Goal: Complete application form

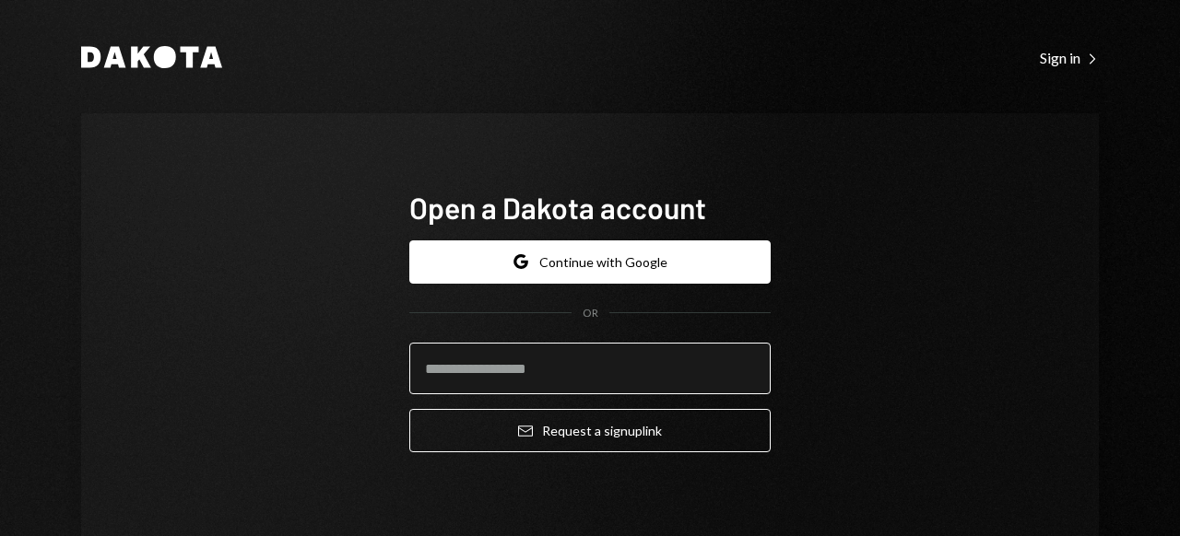
click at [597, 371] on input "email" at bounding box center [589, 369] width 361 height 52
paste input "**********"
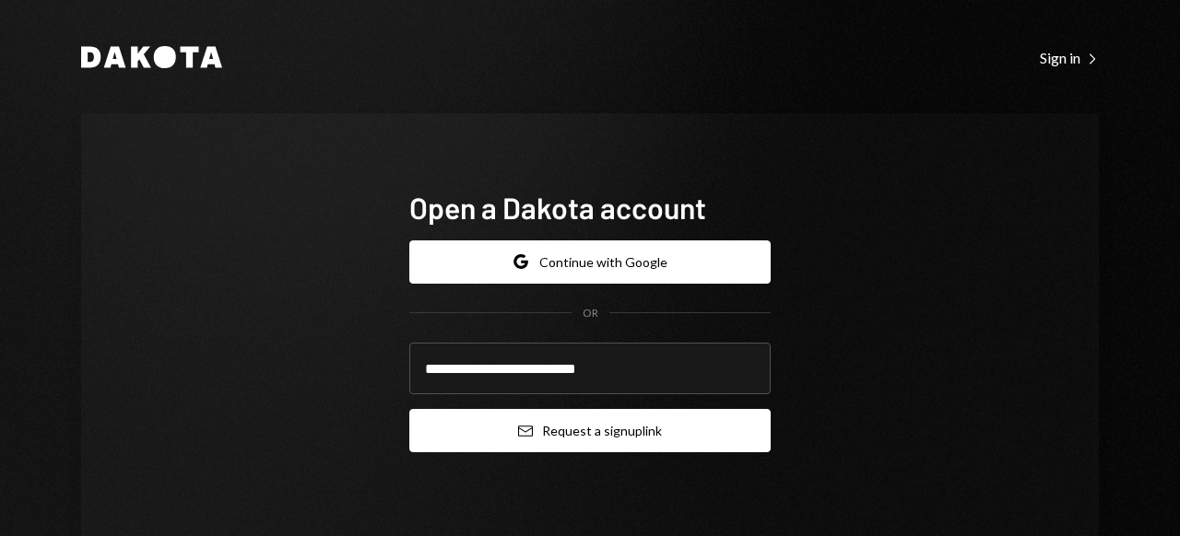
type input "**********"
click at [664, 431] on button "Email Request a sign up link" at bounding box center [589, 430] width 361 height 43
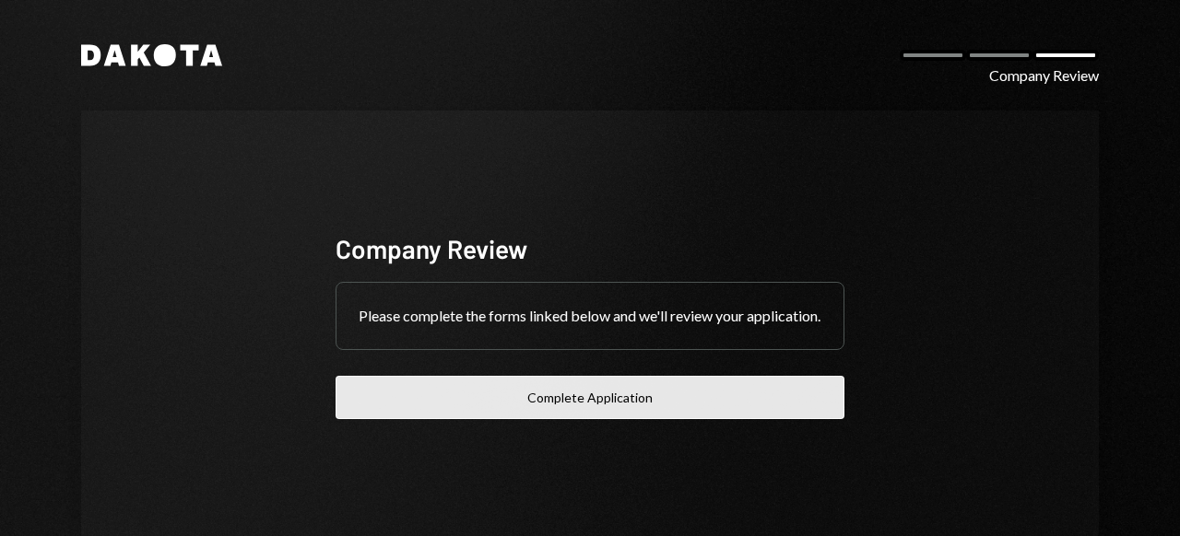
click at [601, 407] on button "Complete Application" at bounding box center [589, 397] width 509 height 43
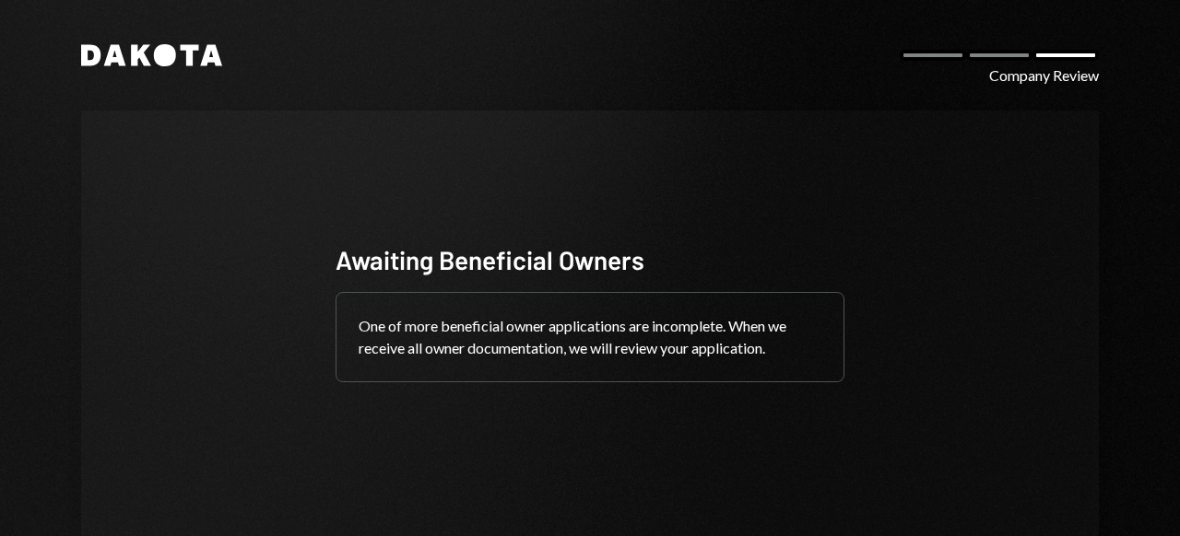
click at [650, 335] on div "One of more beneficial owner applications are incomplete. When we receive all o…" at bounding box center [589, 337] width 507 height 88
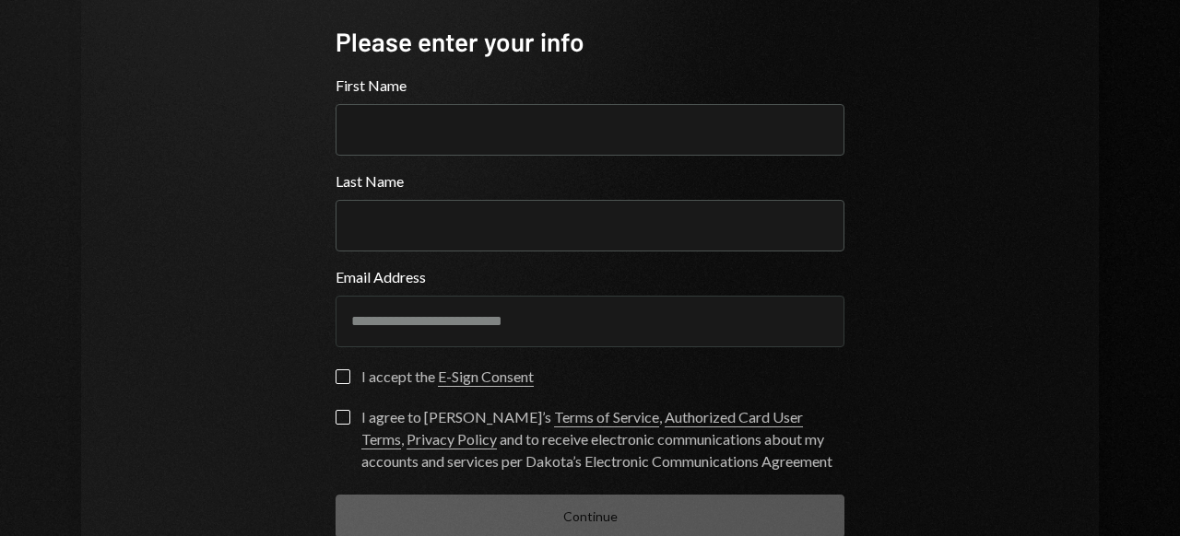
scroll to position [278, 0]
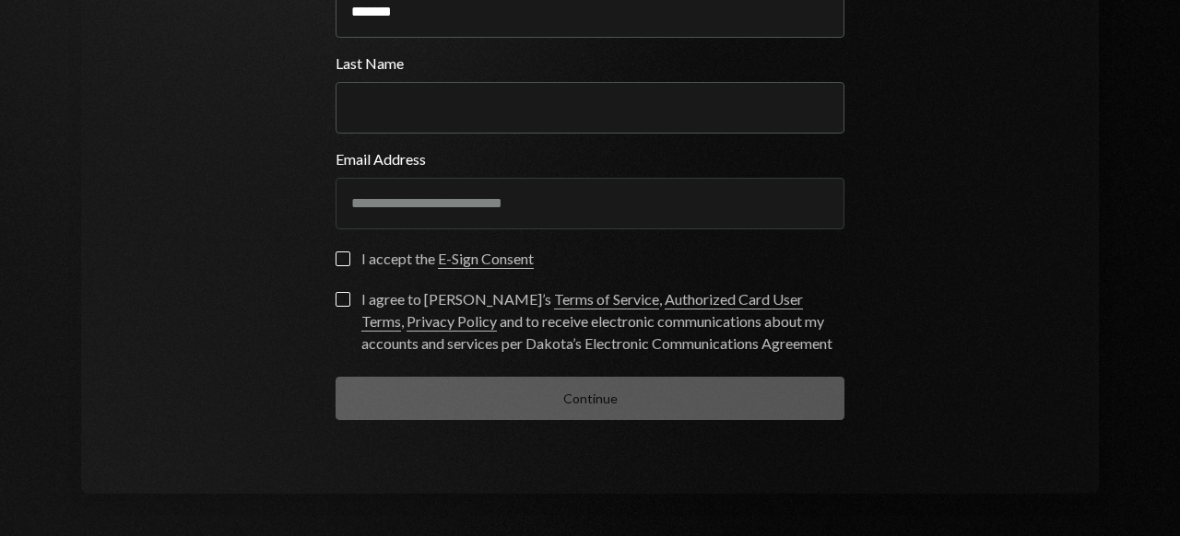
type input "*******"
type input "****"
click at [349, 262] on label "I accept the E-Sign Consent" at bounding box center [434, 261] width 198 height 18
click at [349, 262] on button "I accept the E-Sign Consent" at bounding box center [342, 259] width 15 height 15
click at [342, 302] on button "I agree to Dakota’s Terms of Service , Authorized Card User Terms , Privacy Pol…" at bounding box center [342, 299] width 15 height 15
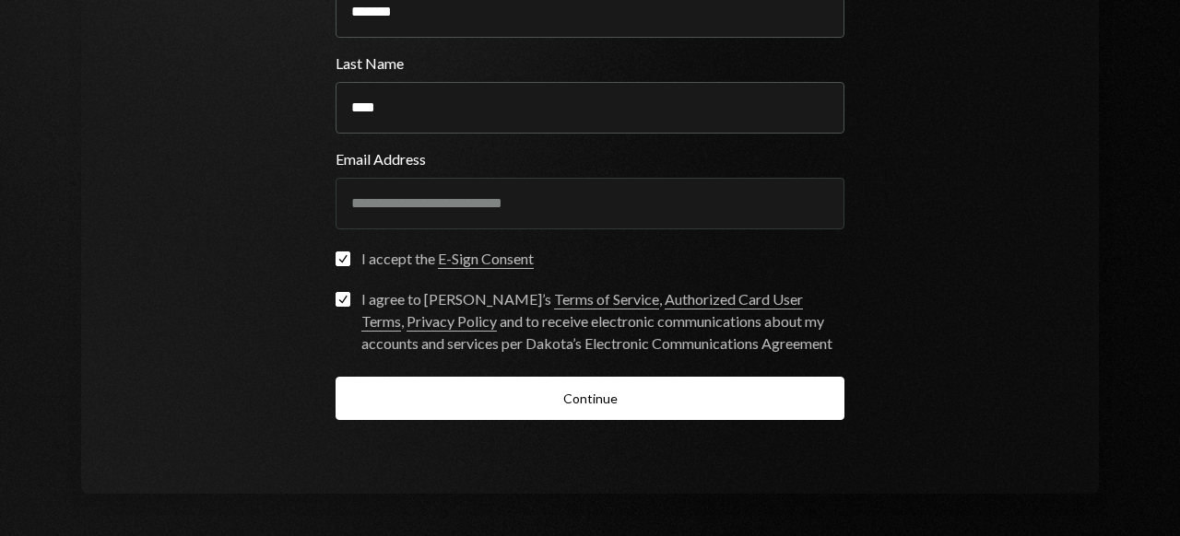
click at [577, 405] on button "Continue" at bounding box center [589, 398] width 509 height 43
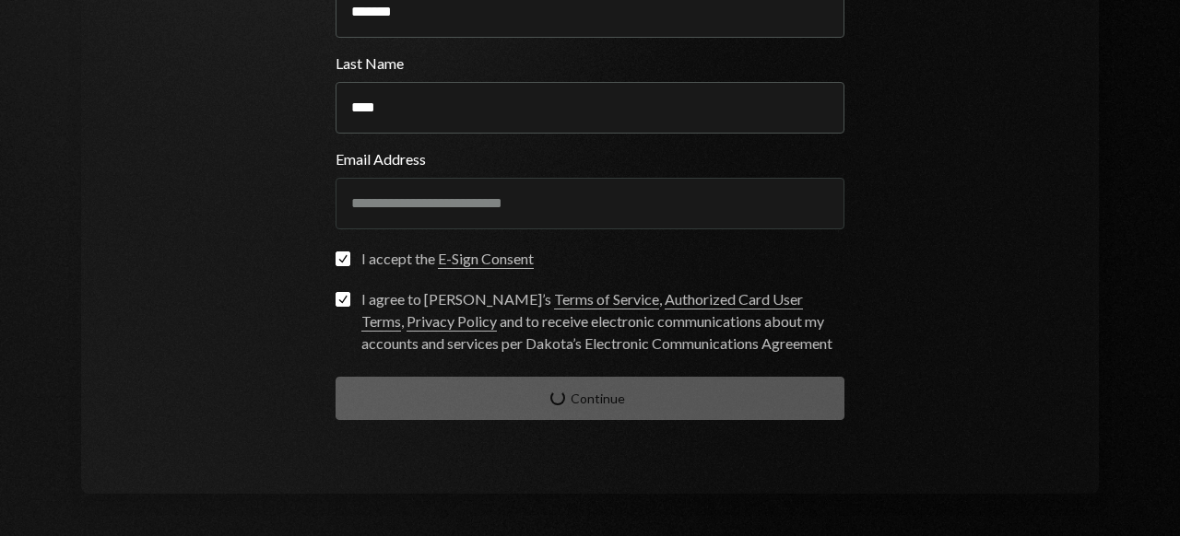
scroll to position [87, 0]
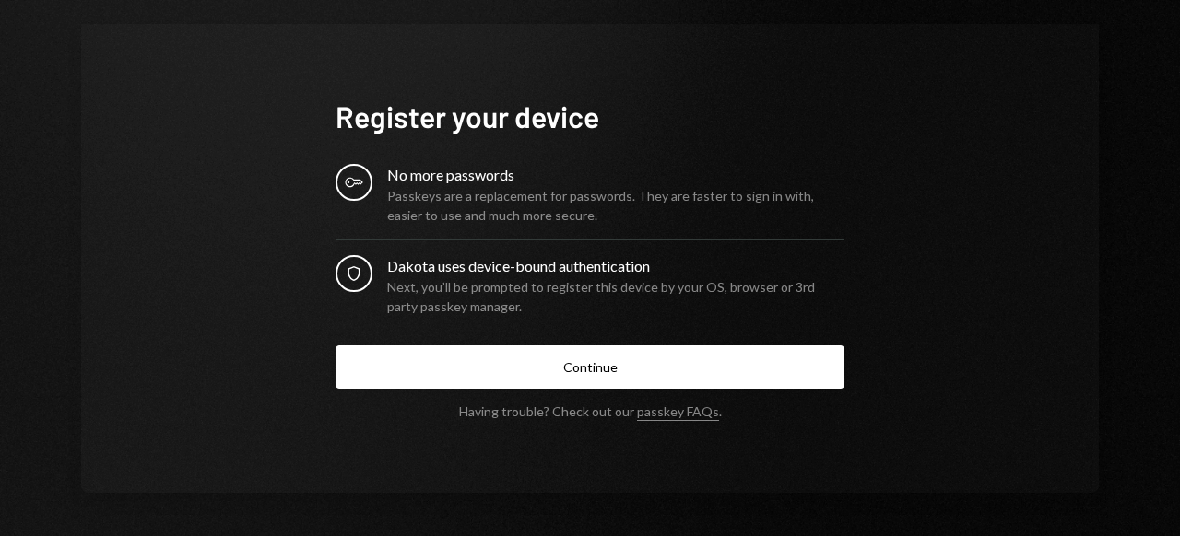
drag, startPoint x: 680, startPoint y: 376, endPoint x: 688, endPoint y: 369, distance: 10.4
click at [680, 374] on button "Continue" at bounding box center [589, 367] width 509 height 43
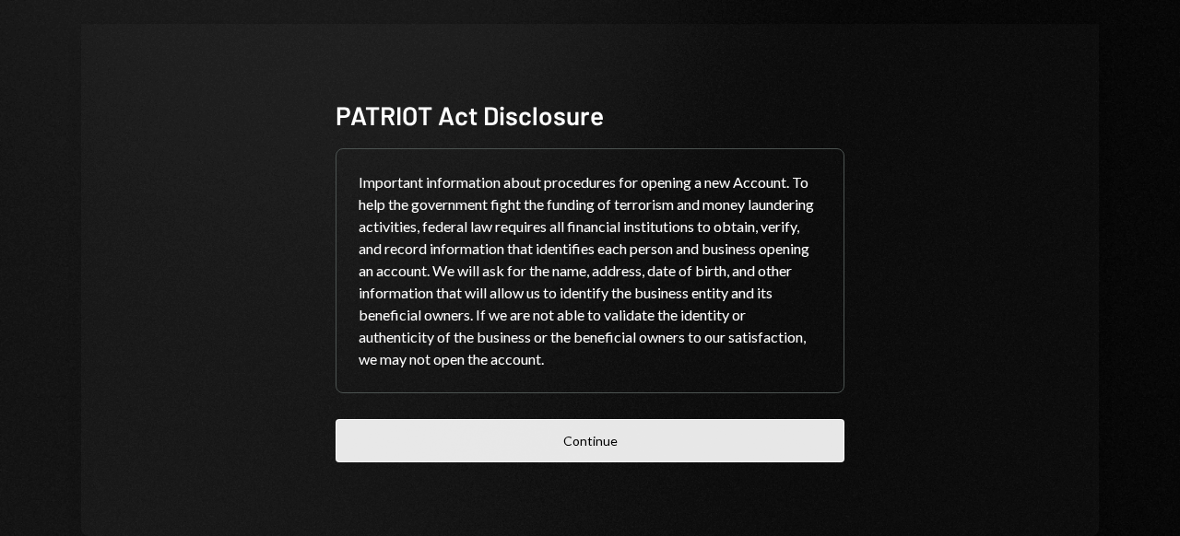
click at [600, 444] on button "Continue" at bounding box center [589, 440] width 509 height 43
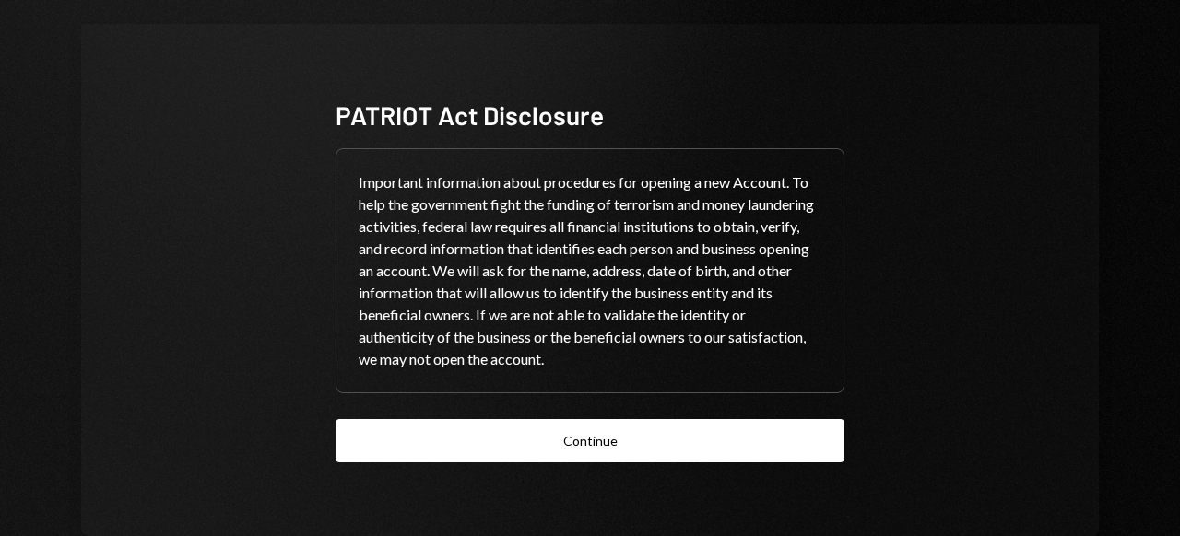
scroll to position [47, 0]
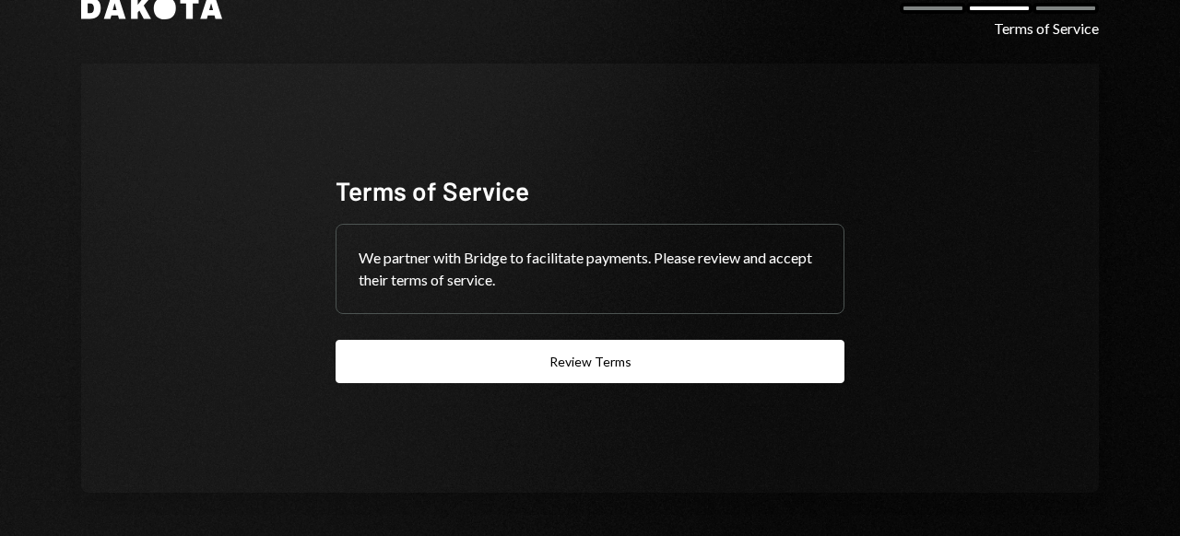
click at [600, 444] on div "Terms of Service We partner with Bridge to facilitate payments. Please review a…" at bounding box center [589, 279] width 553 height 358
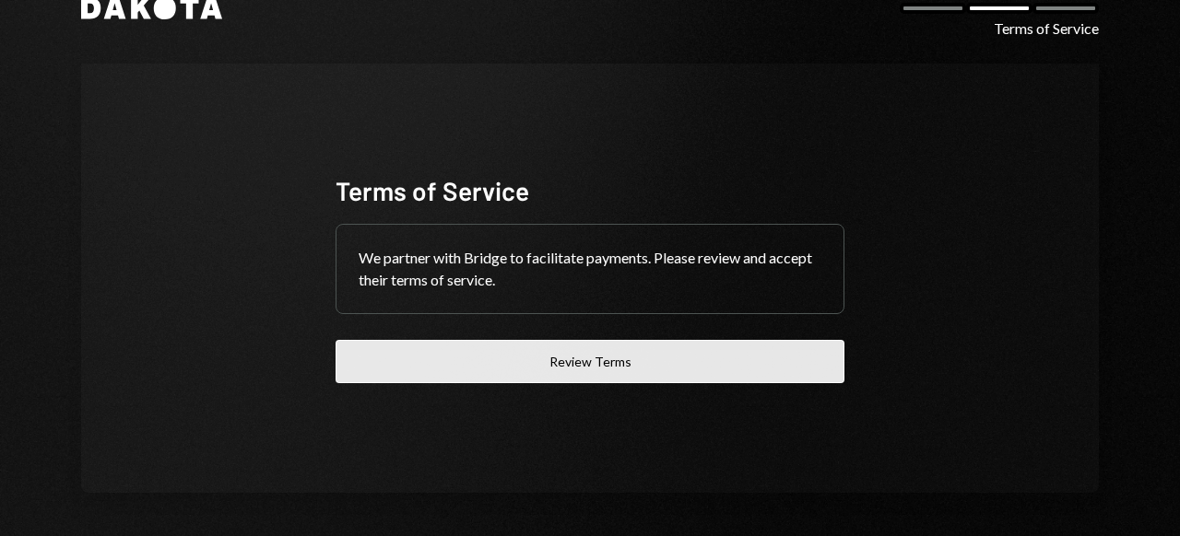
click at [618, 358] on button "Review Terms" at bounding box center [589, 361] width 509 height 43
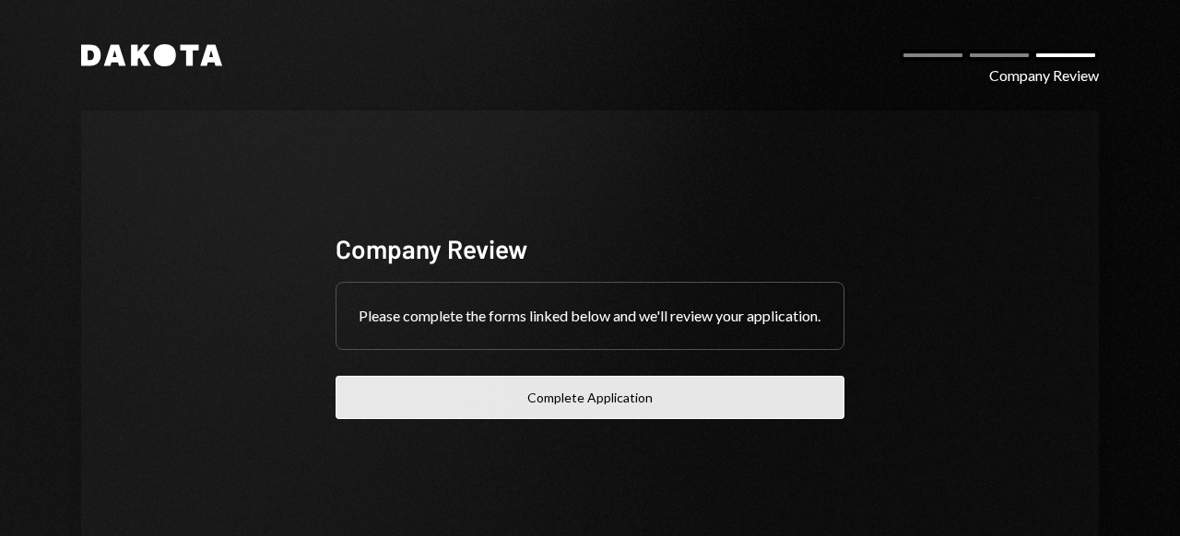
click at [616, 409] on button "Complete Application" at bounding box center [589, 397] width 509 height 43
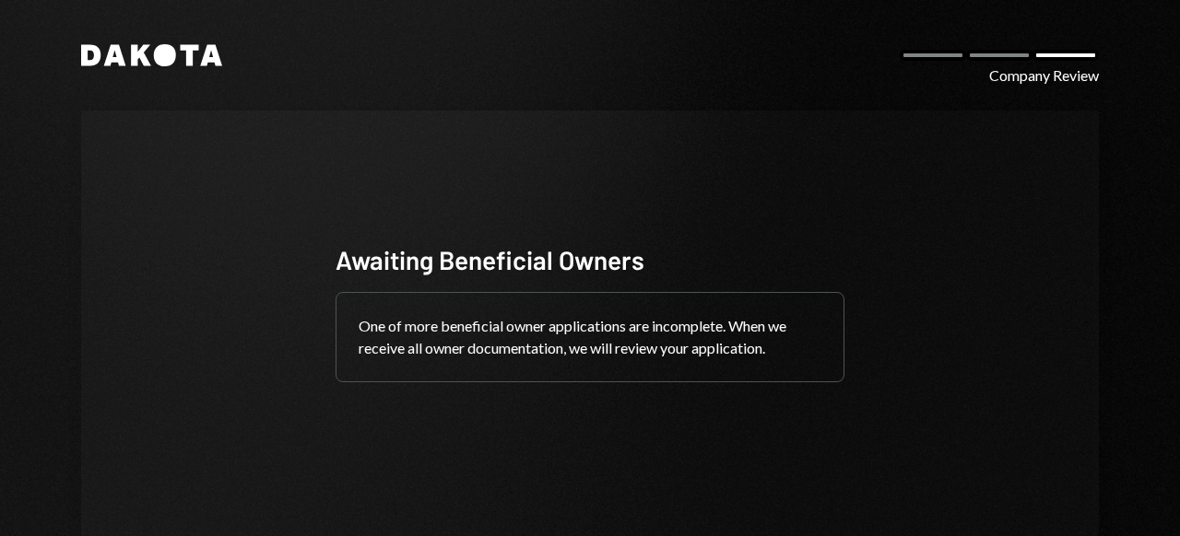
click at [131, 46] on icon at bounding box center [141, 55] width 20 height 21
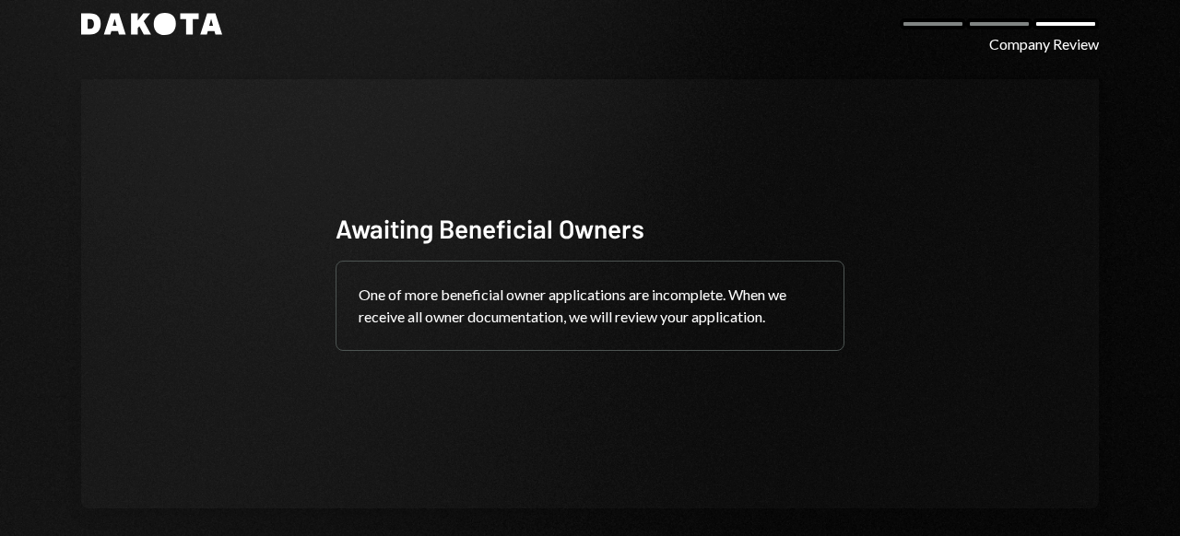
scroll to position [47, 0]
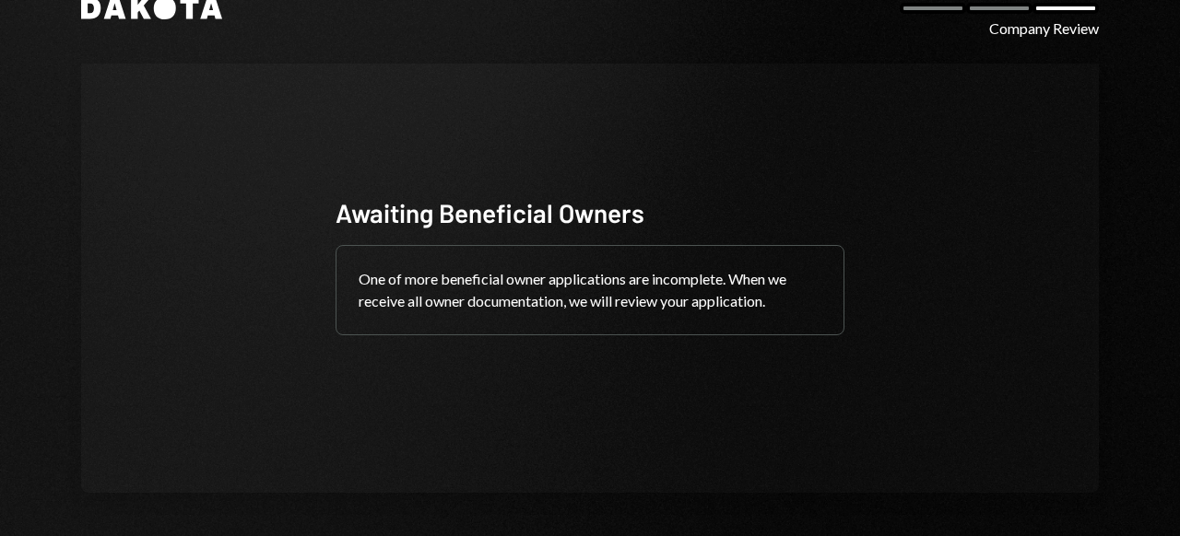
click at [143, 13] on icon "Dakota" at bounding box center [151, 8] width 141 height 22
